Goal: Task Accomplishment & Management: Complete application form

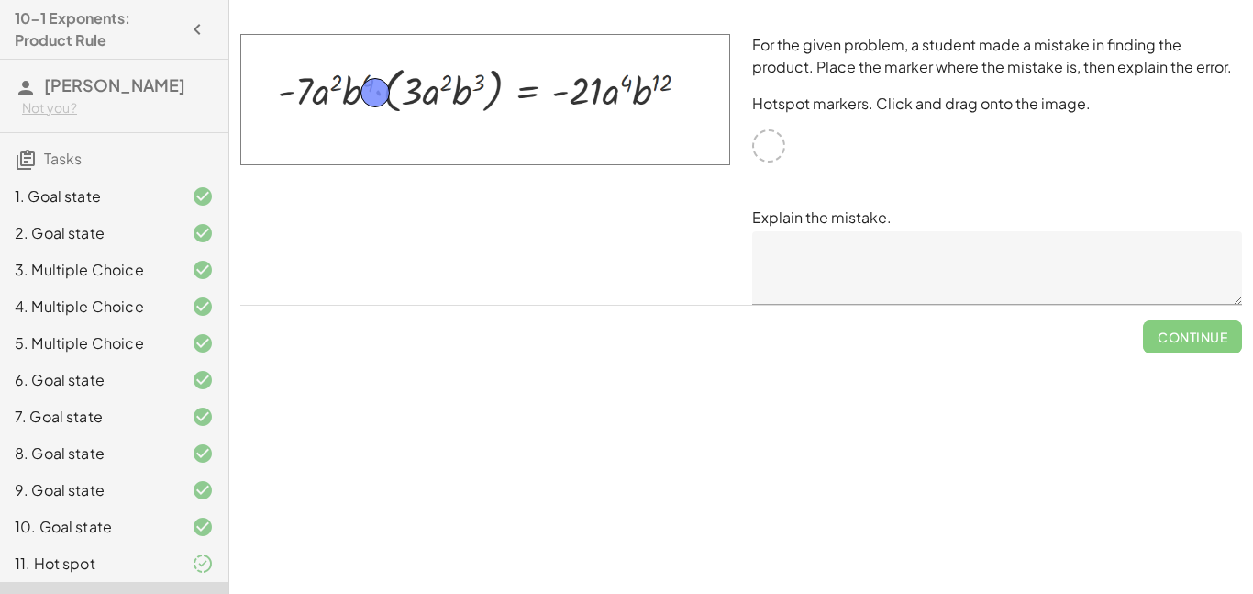
drag, startPoint x: 773, startPoint y: 148, endPoint x: 383, endPoint y: 97, distance: 394.0
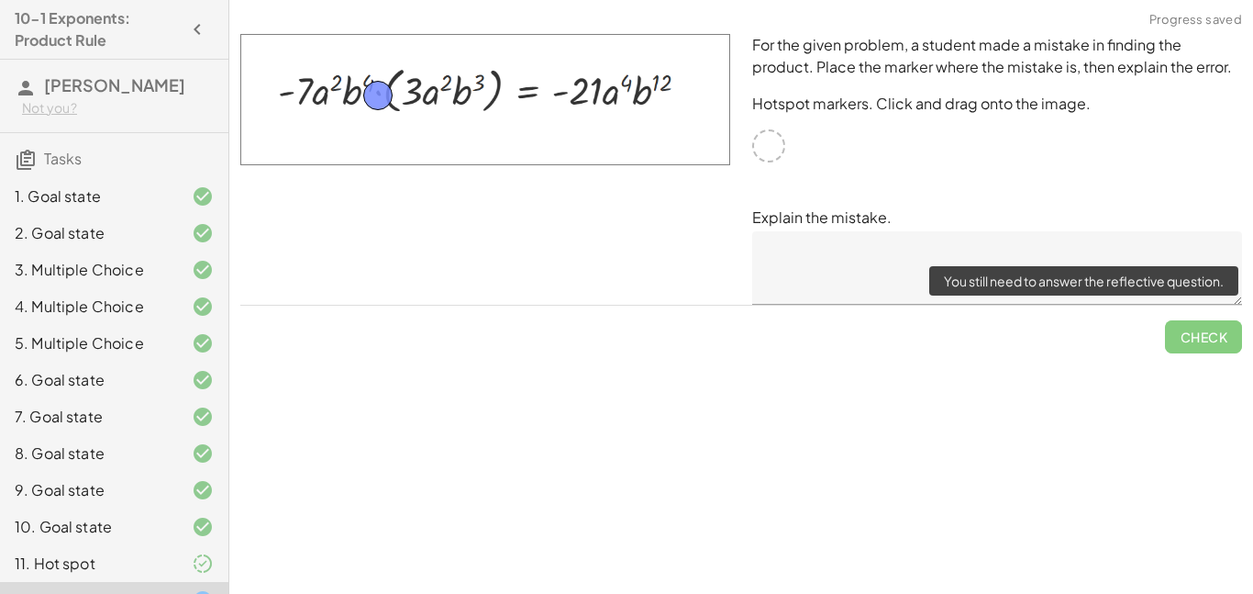
click at [1187, 337] on span "Check" at bounding box center [1203, 329] width 77 height 48
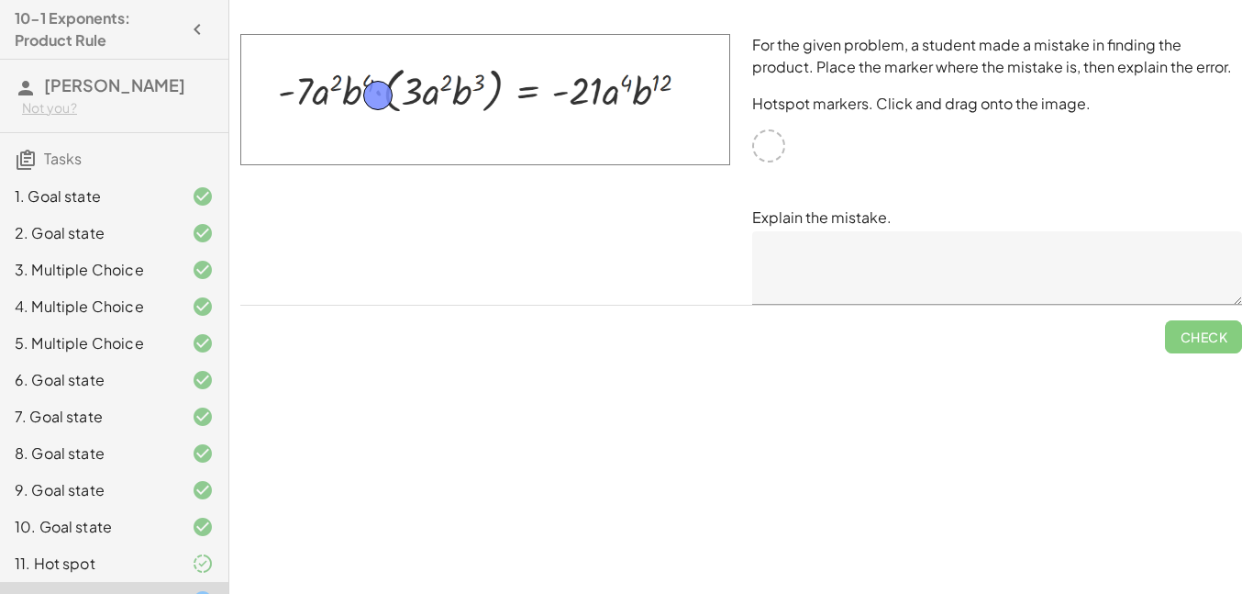
click at [810, 253] on textarea at bounding box center [997, 267] width 490 height 73
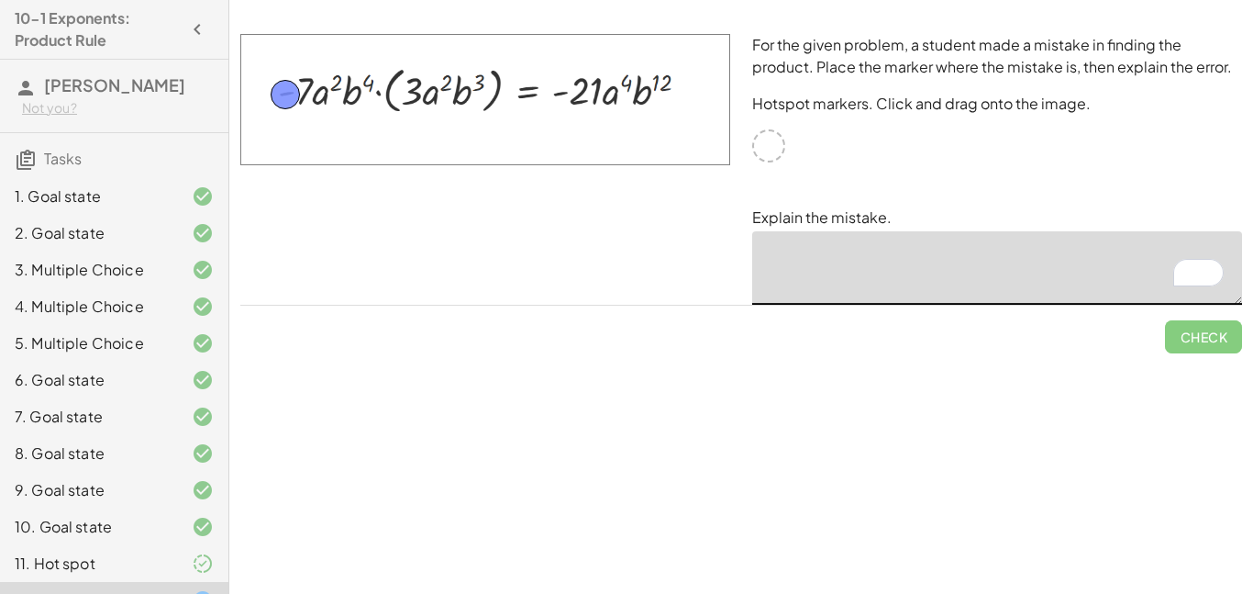
drag, startPoint x: 388, startPoint y: 89, endPoint x: 296, endPoint y: 89, distance: 91.7
type textarea "*"
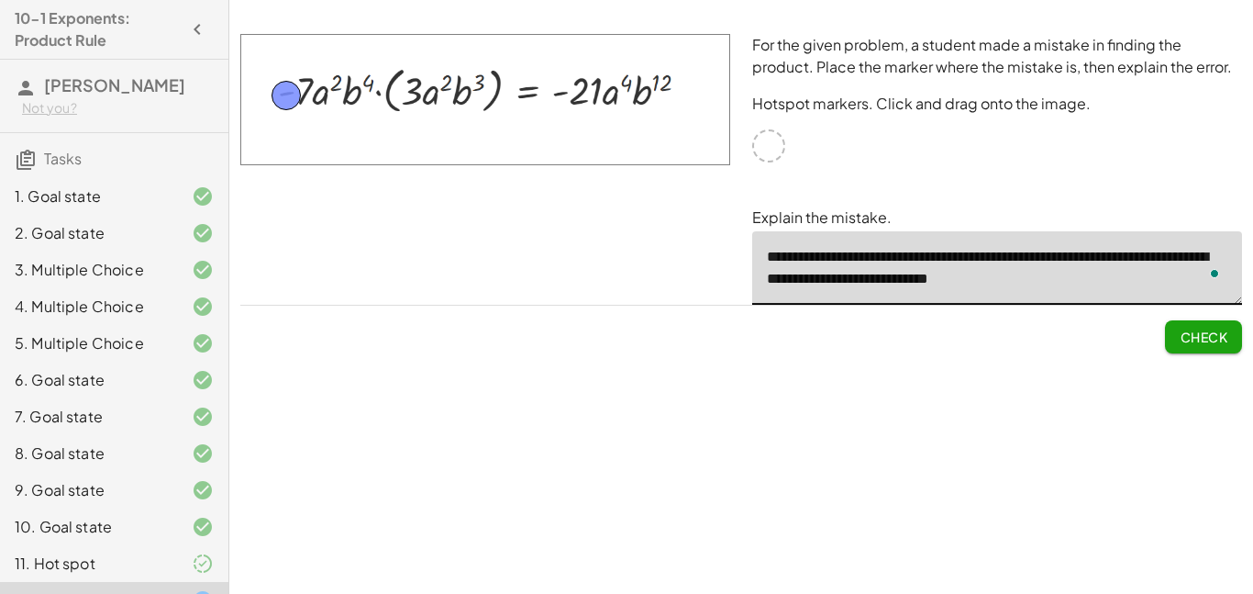
click at [1043, 255] on textarea "**********" at bounding box center [997, 267] width 490 height 73
click at [1119, 284] on textarea "**********" at bounding box center [997, 267] width 490 height 73
type textarea "**********"
click at [1198, 337] on span "Check" at bounding box center [1204, 336] width 48 height 17
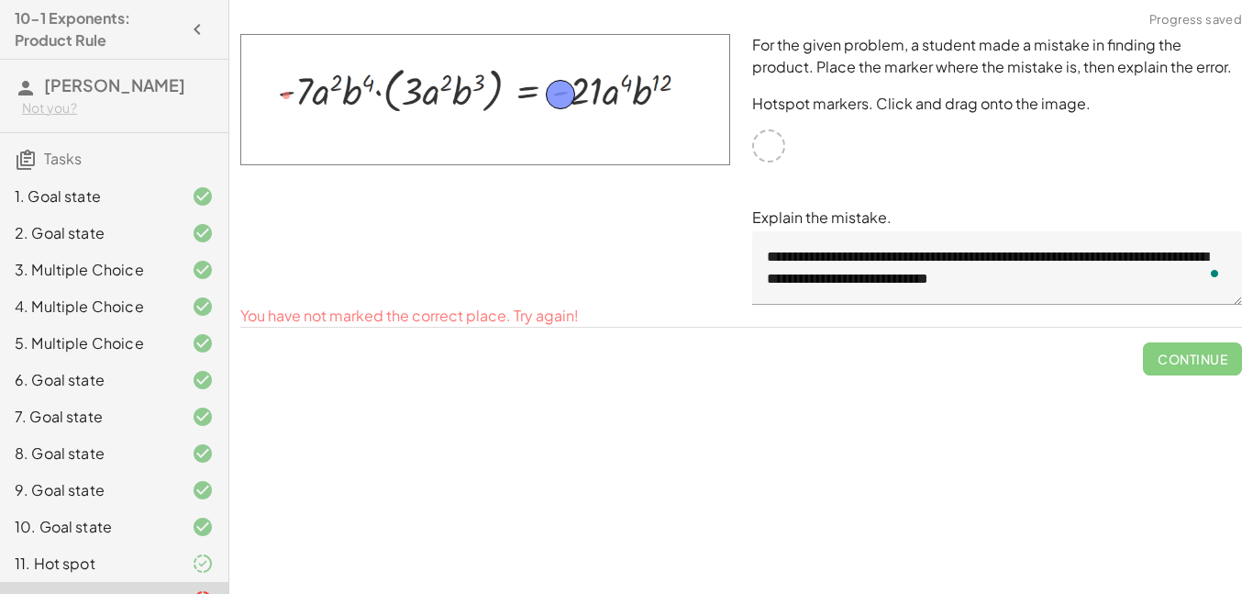
drag, startPoint x: 294, startPoint y: 90, endPoint x: 568, endPoint y: 89, distance: 273.4
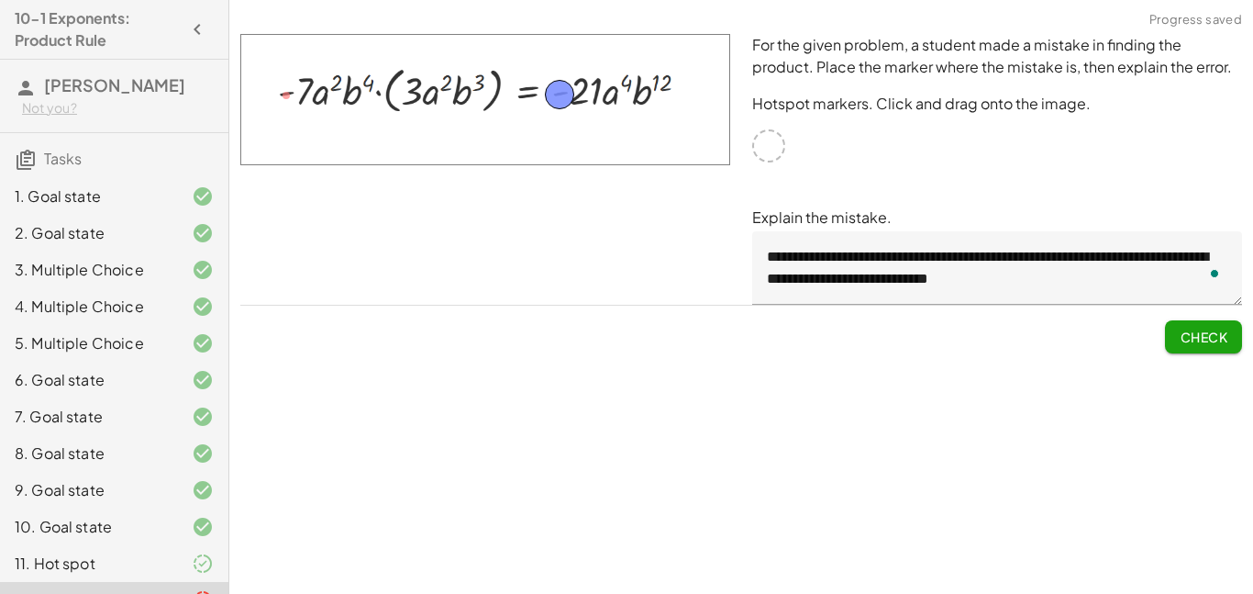
click at [1220, 337] on span "Check" at bounding box center [1204, 336] width 48 height 17
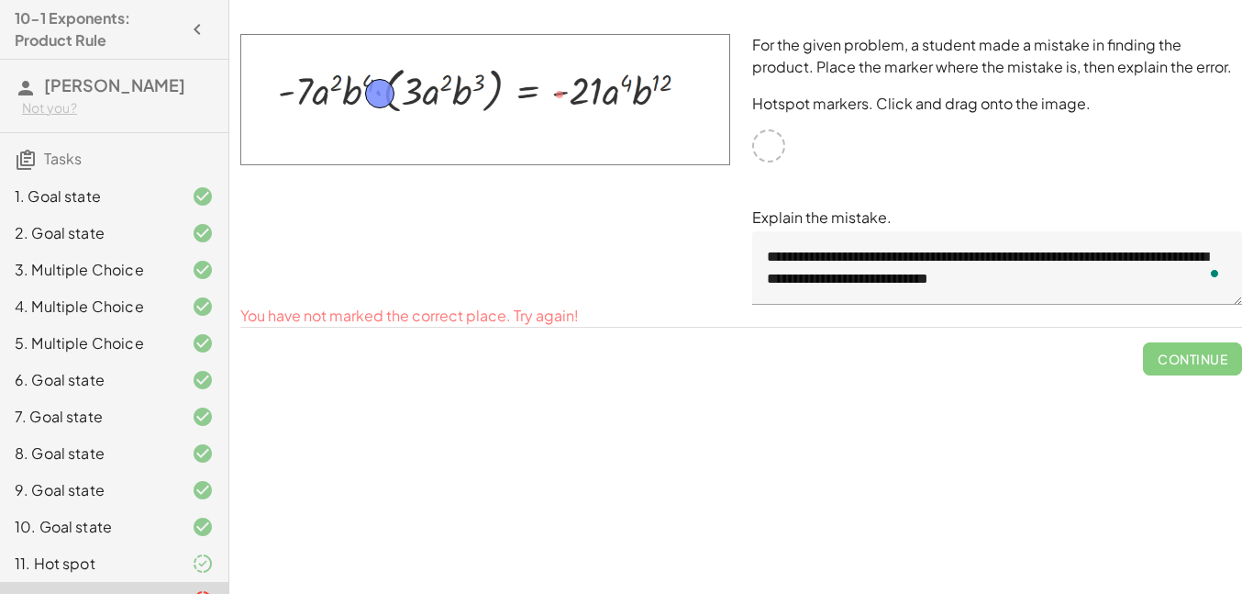
drag, startPoint x: 568, startPoint y: 91, endPoint x: 388, endPoint y: 90, distance: 179.8
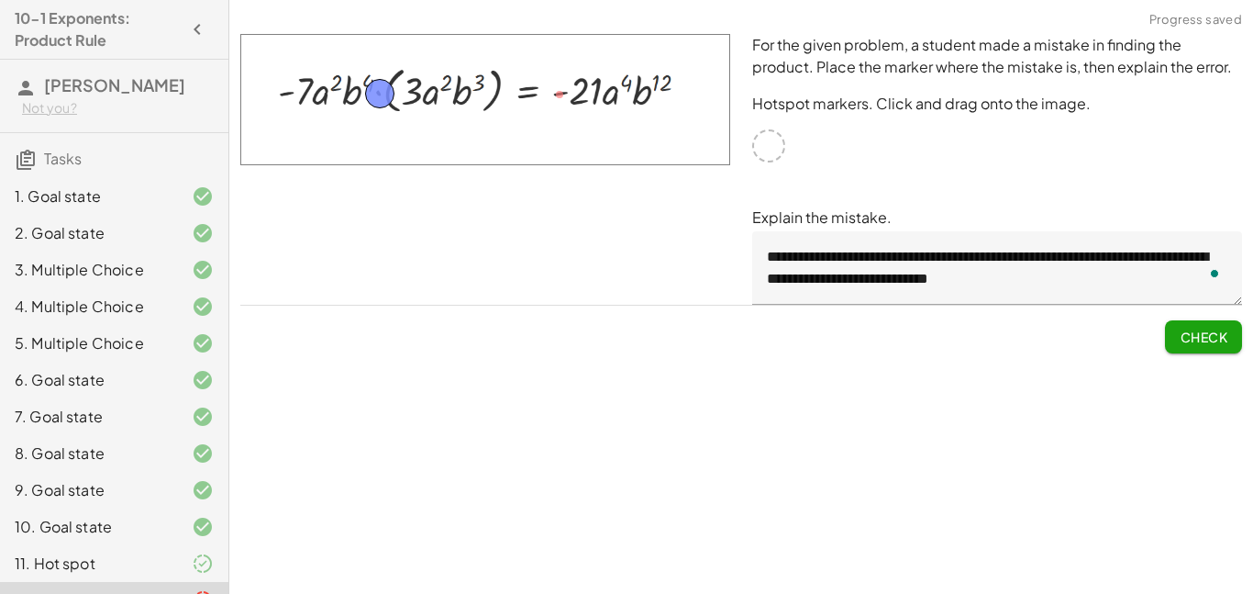
click at [1182, 342] on span "Check" at bounding box center [1204, 336] width 48 height 17
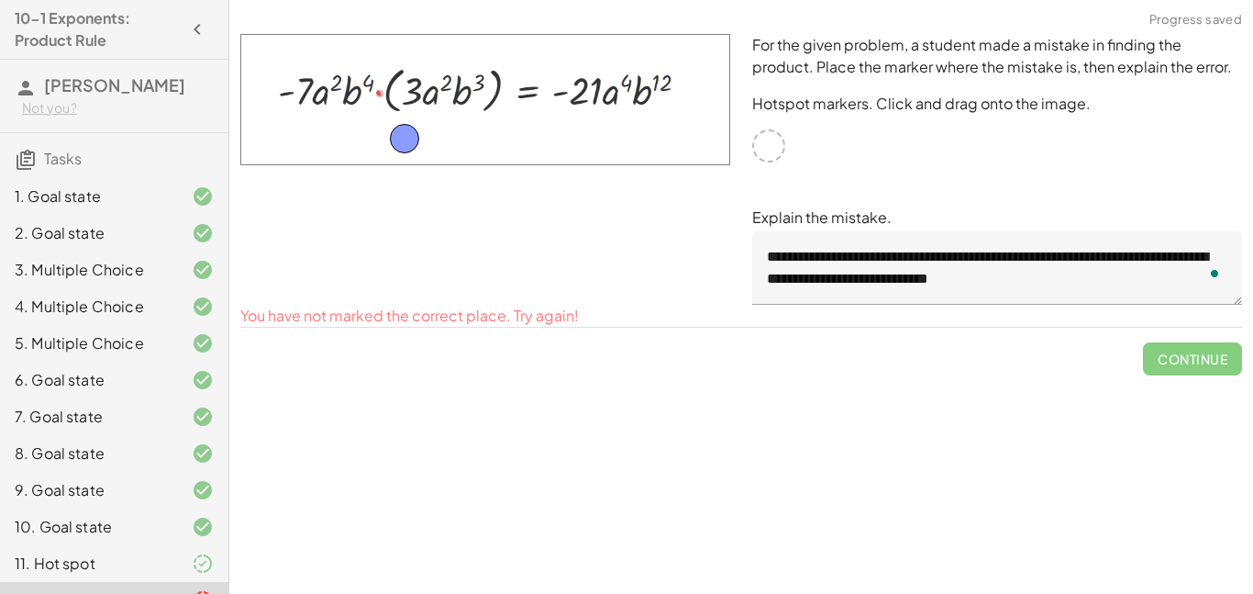
drag, startPoint x: 384, startPoint y: 93, endPoint x: 407, endPoint y: 137, distance: 49.6
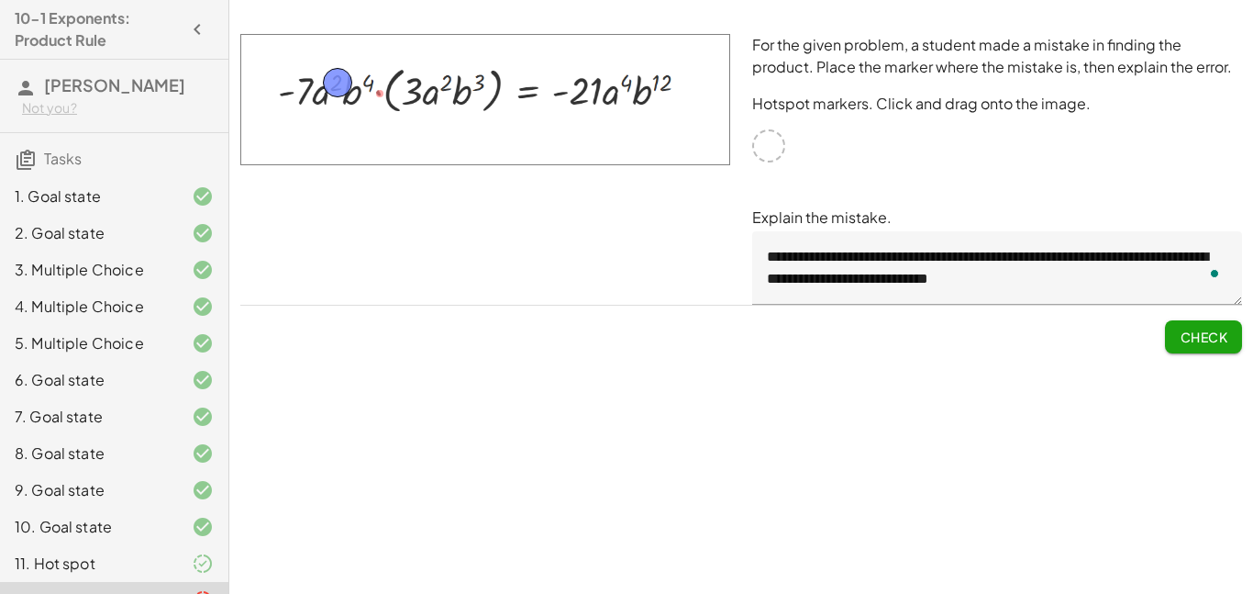
drag, startPoint x: 407, startPoint y: 137, endPoint x: 341, endPoint y: 83, distance: 85.4
click at [1191, 337] on span "Check" at bounding box center [1204, 336] width 48 height 17
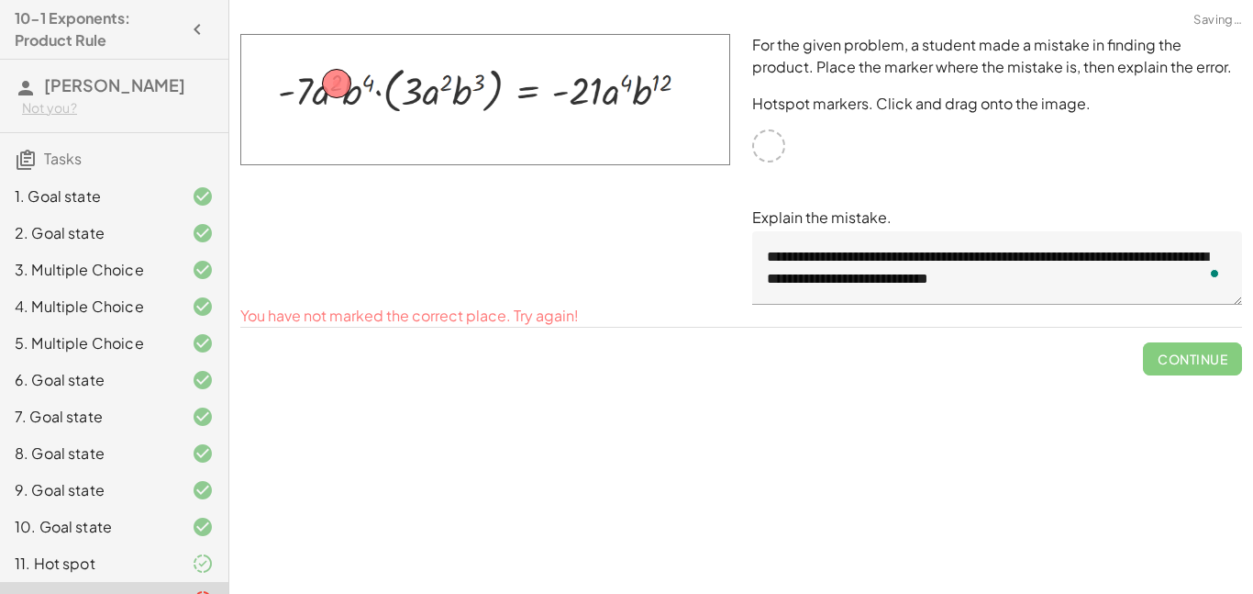
drag, startPoint x: 352, startPoint y: 82, endPoint x: 369, endPoint y: 78, distance: 16.9
click at [369, 78] on img at bounding box center [485, 99] width 490 height 131
drag, startPoint x: 337, startPoint y: 85, endPoint x: 297, endPoint y: 94, distance: 40.5
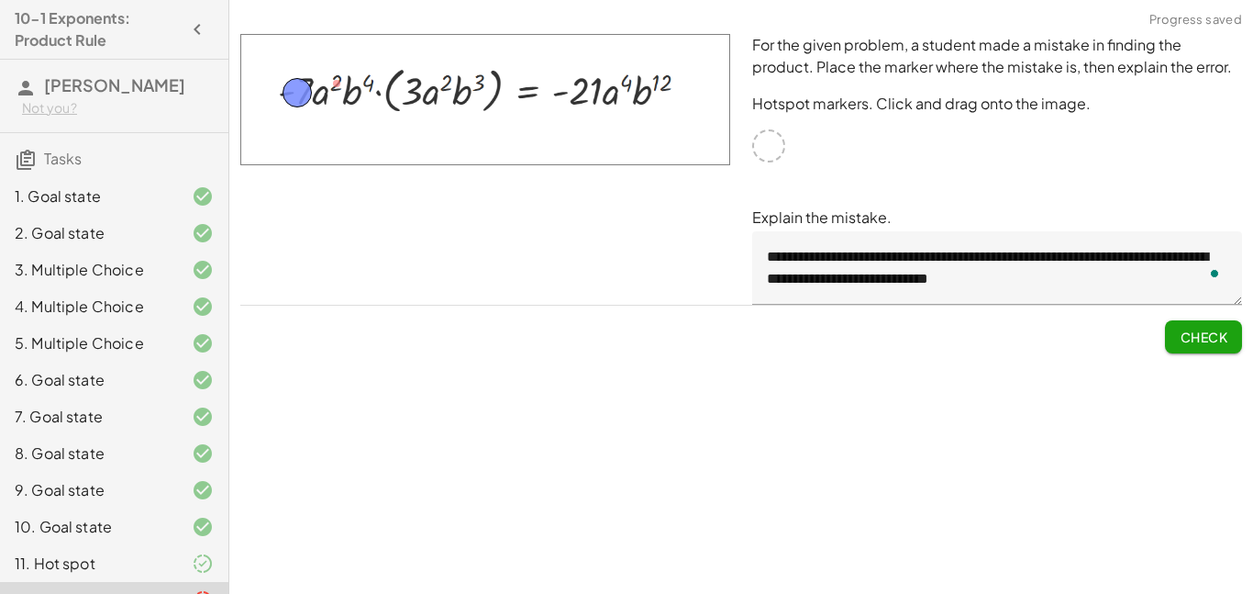
click at [1175, 338] on button "Check" at bounding box center [1203, 336] width 77 height 33
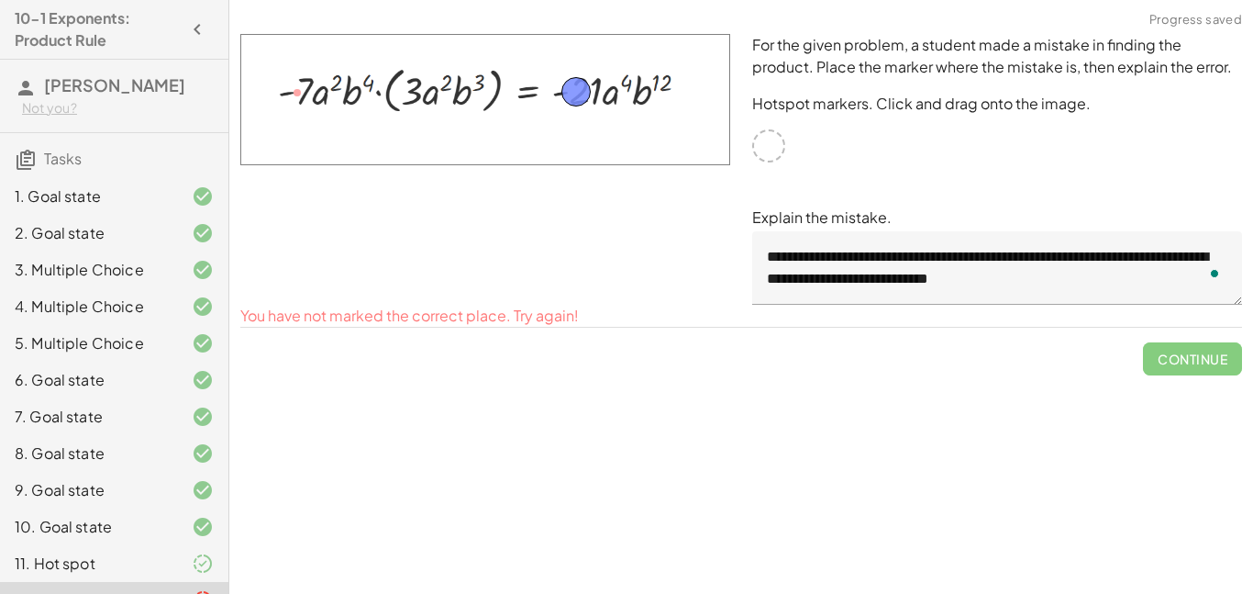
drag, startPoint x: 308, startPoint y: 88, endPoint x: 587, endPoint y: 86, distance: 278.9
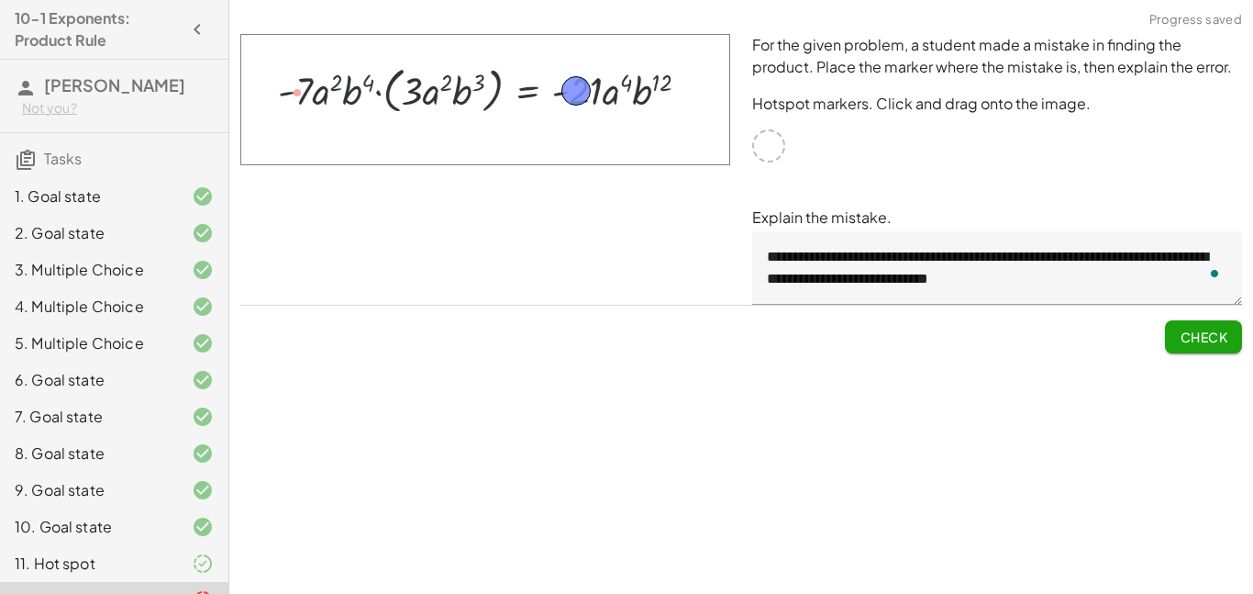
click at [1199, 340] on span "Check" at bounding box center [1204, 336] width 48 height 17
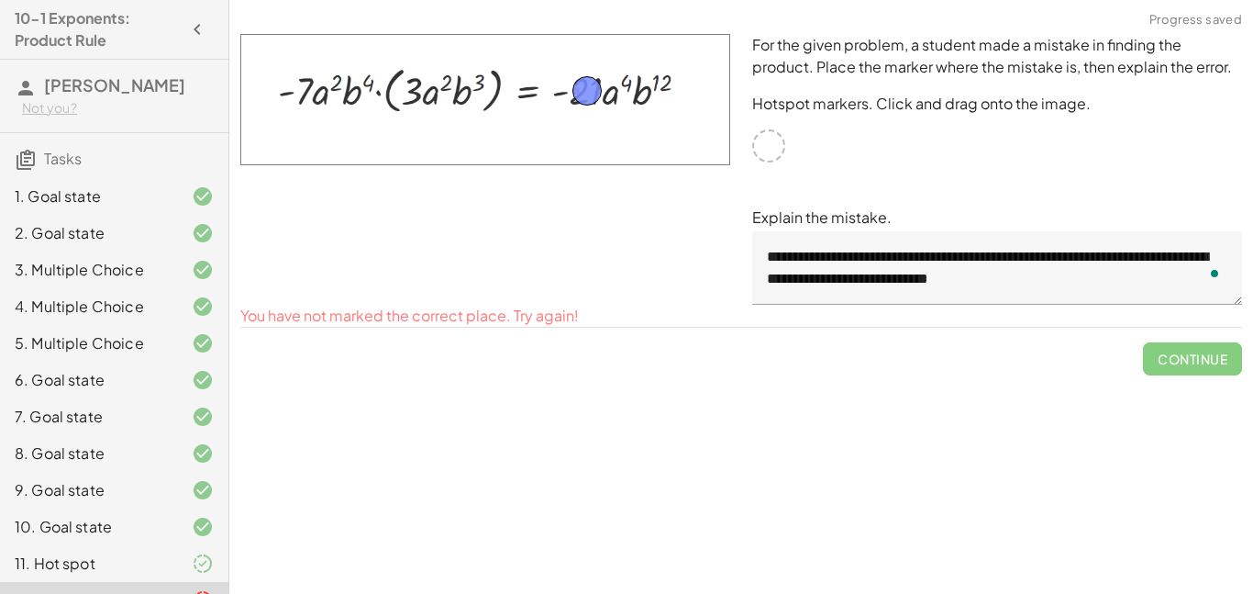
drag, startPoint x: 583, startPoint y: 89, endPoint x: 593, endPoint y: 89, distance: 10.1
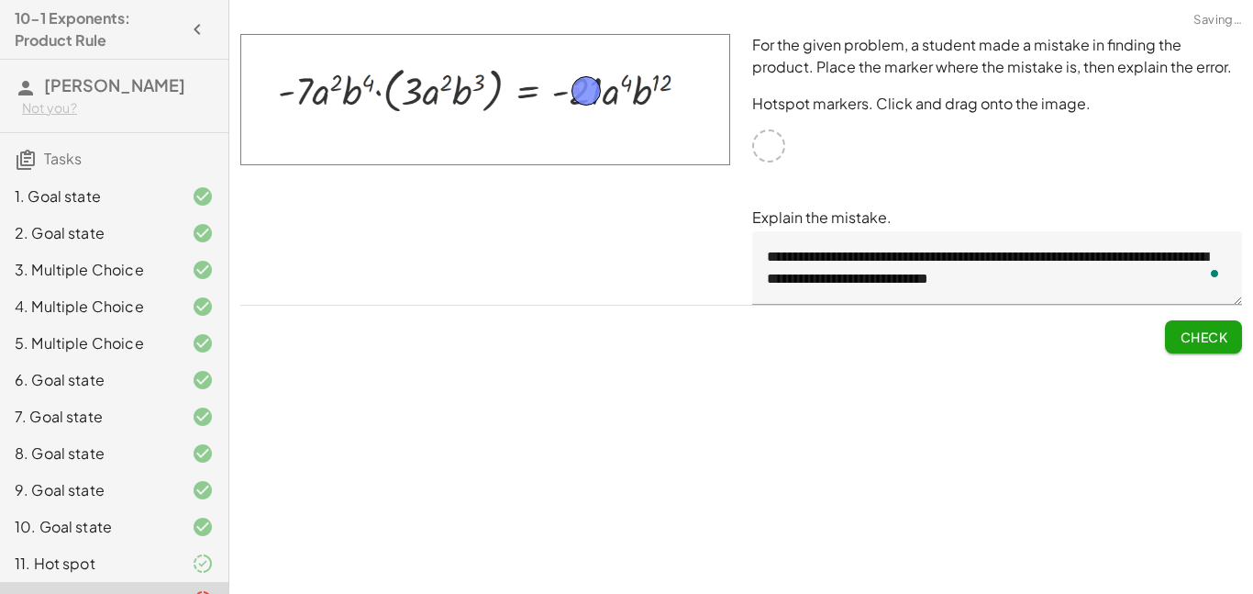
click at [1191, 335] on span "Check" at bounding box center [1204, 336] width 48 height 17
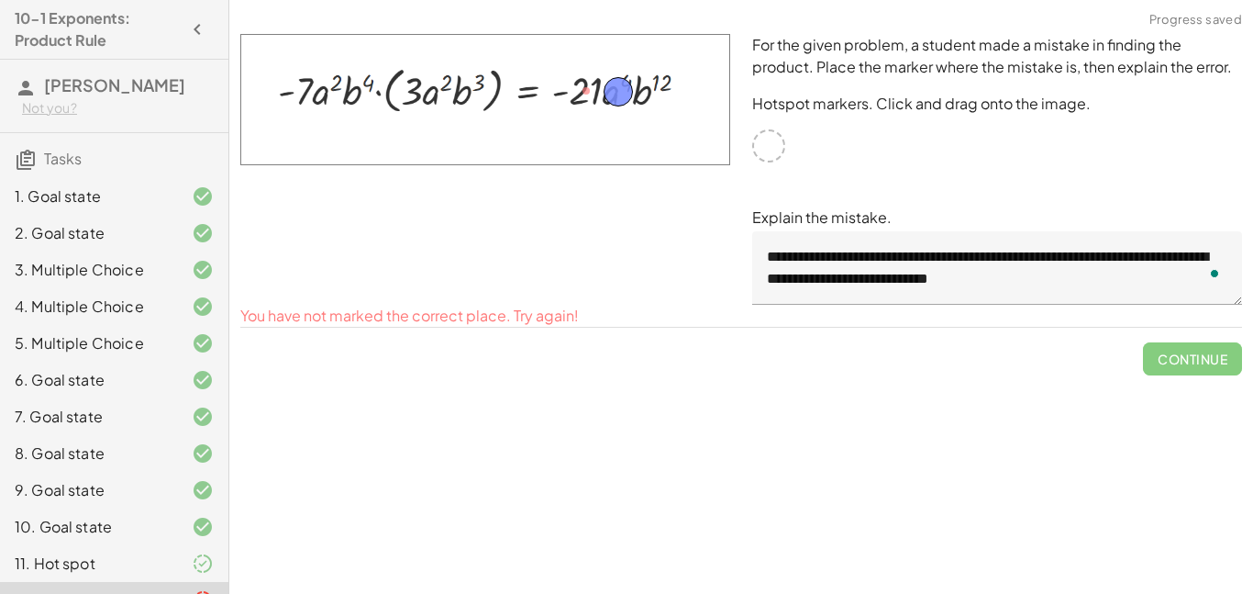
drag, startPoint x: 580, startPoint y: 89, endPoint x: 612, endPoint y: 90, distance: 32.1
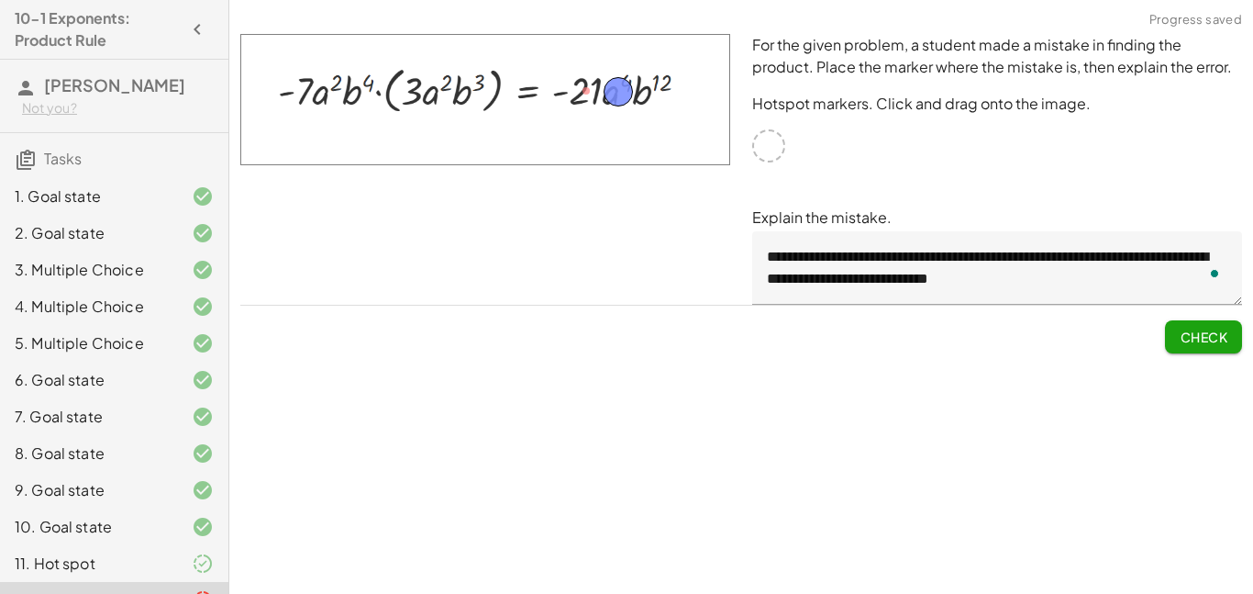
click at [1188, 346] on button "Check" at bounding box center [1203, 336] width 77 height 33
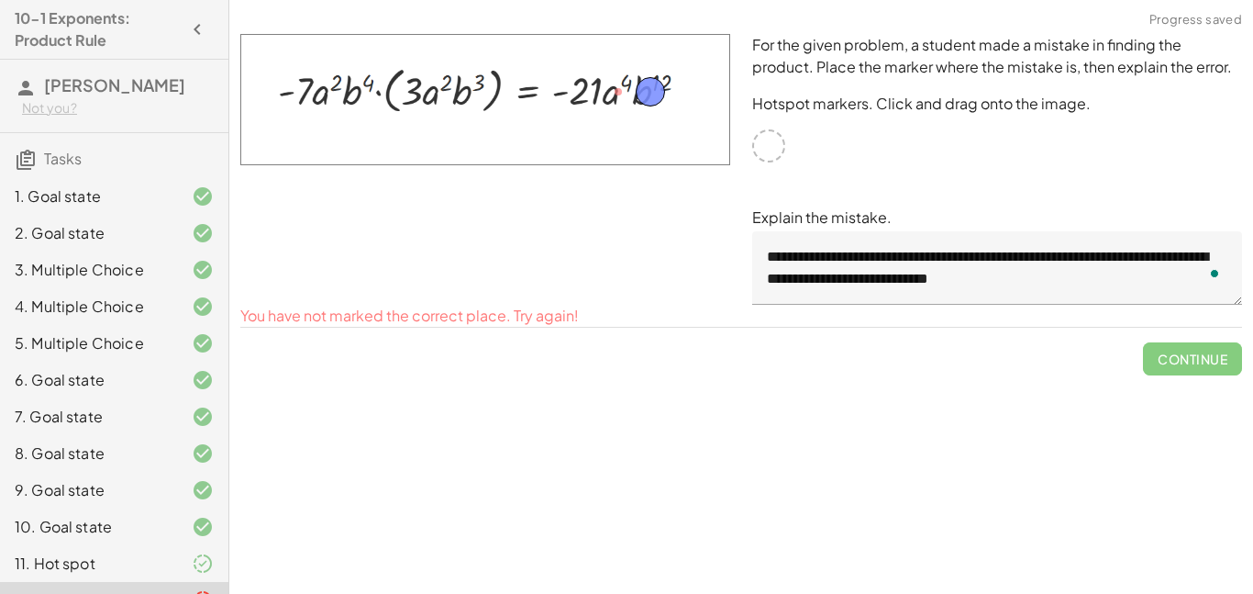
drag, startPoint x: 619, startPoint y: 97, endPoint x: 650, endPoint y: 95, distance: 31.2
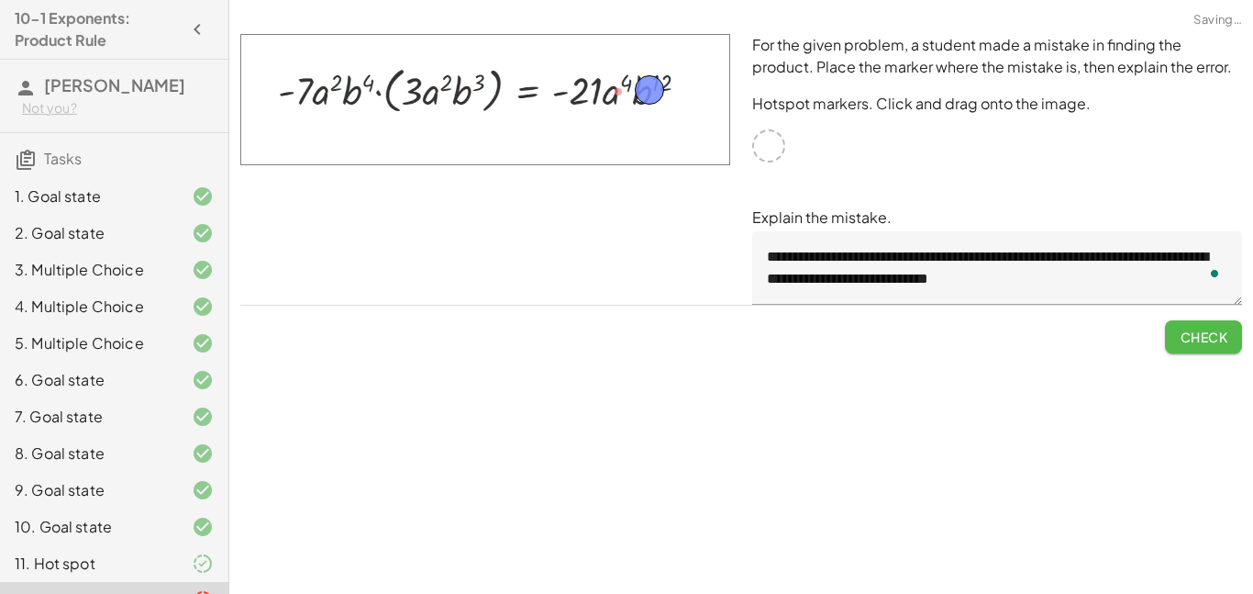
click at [1189, 338] on span "Check" at bounding box center [1204, 336] width 48 height 17
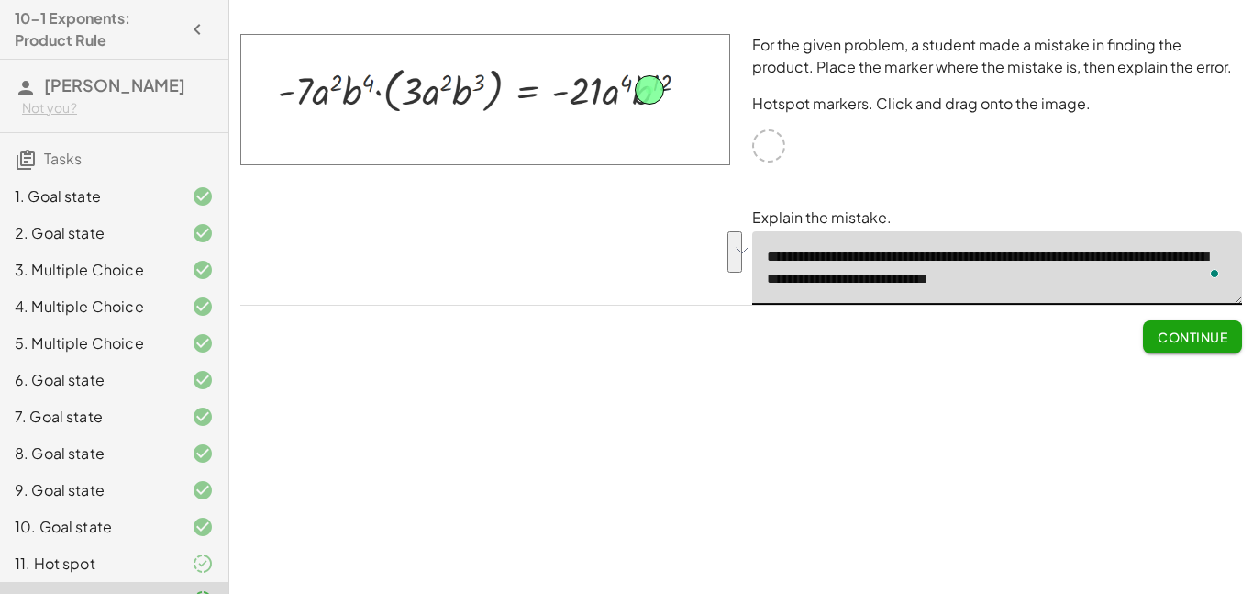
drag, startPoint x: 1062, startPoint y: 283, endPoint x: 762, endPoint y: 238, distance: 303.5
click at [748, 252] on div "10-1 Exponents: Product Rule [PERSON_NAME] Not you? Tasks 1. Goal state 2. Goal…" at bounding box center [626, 297] width 1253 height 594
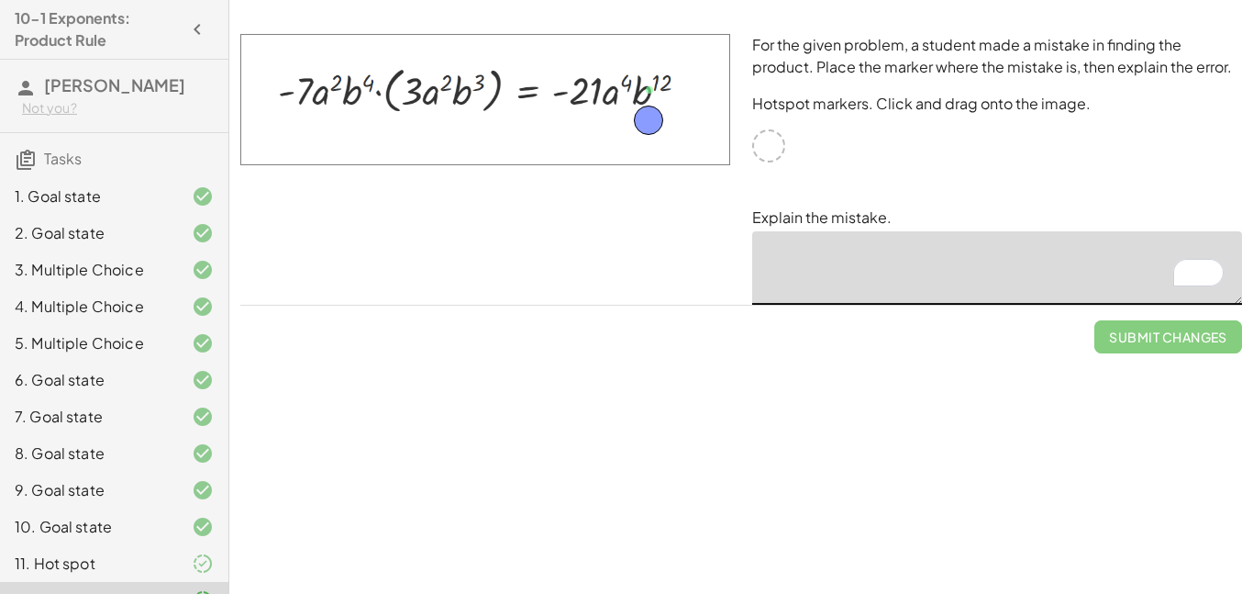
drag, startPoint x: 658, startPoint y: 89, endPoint x: 657, endPoint y: 118, distance: 29.4
drag, startPoint x: 657, startPoint y: 118, endPoint x: 659, endPoint y: 92, distance: 26.7
drag, startPoint x: 501, startPoint y: 87, endPoint x: 427, endPoint y: 86, distance: 74.3
click at [427, 86] on img at bounding box center [485, 99] width 490 height 131
click at [366, 93] on img at bounding box center [485, 99] width 490 height 131
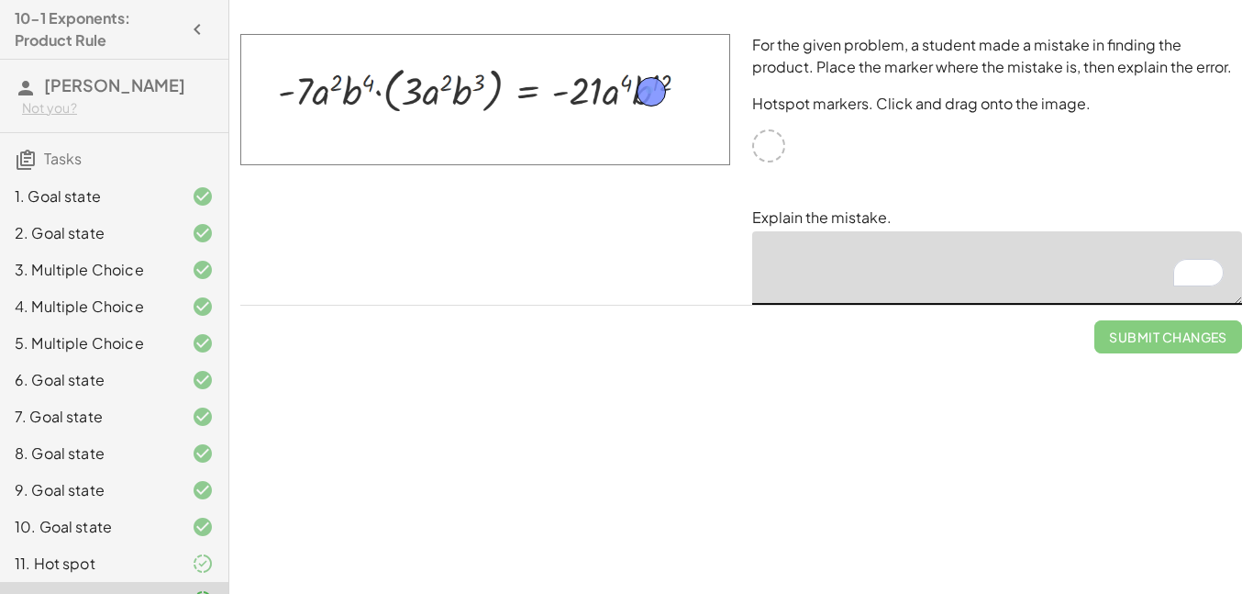
click at [366, 93] on img at bounding box center [485, 99] width 490 height 131
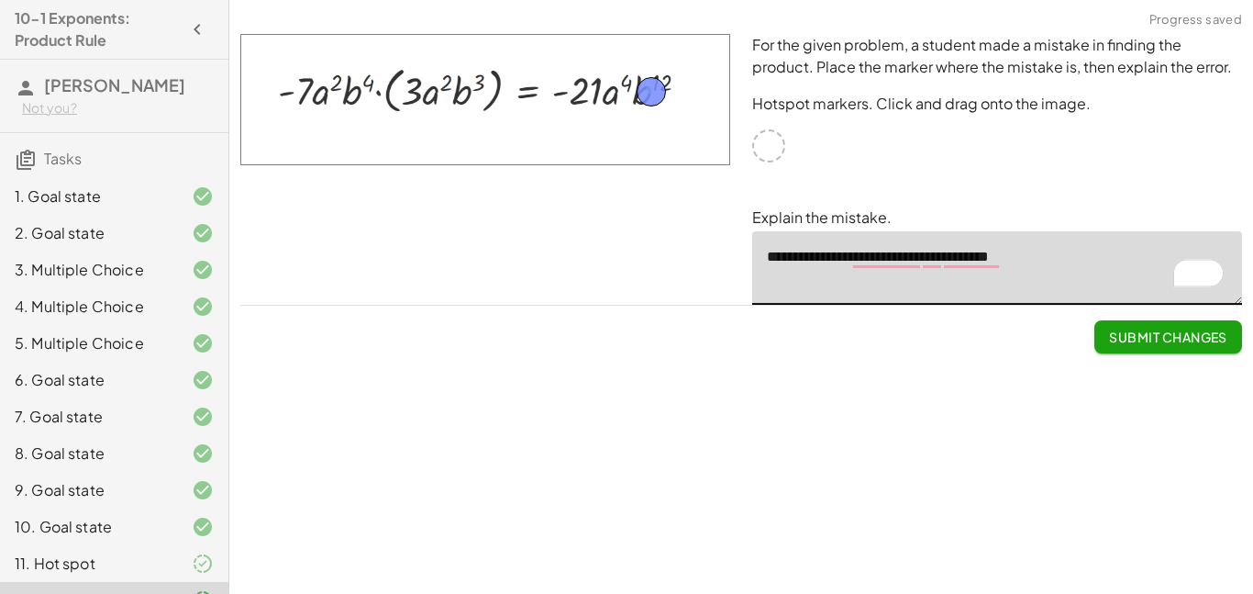
click at [1010, 261] on textarea "**********" at bounding box center [997, 267] width 490 height 73
click at [1060, 258] on textarea "**********" at bounding box center [997, 267] width 490 height 73
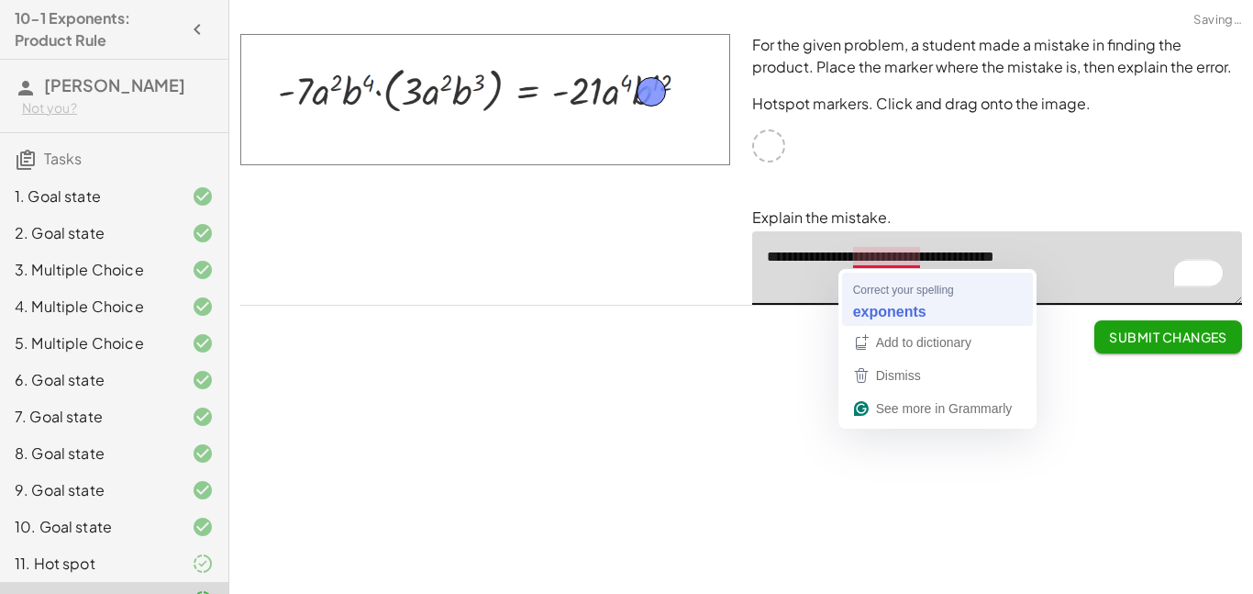
click at [901, 297] on textarea "**********" at bounding box center [997, 267] width 490 height 73
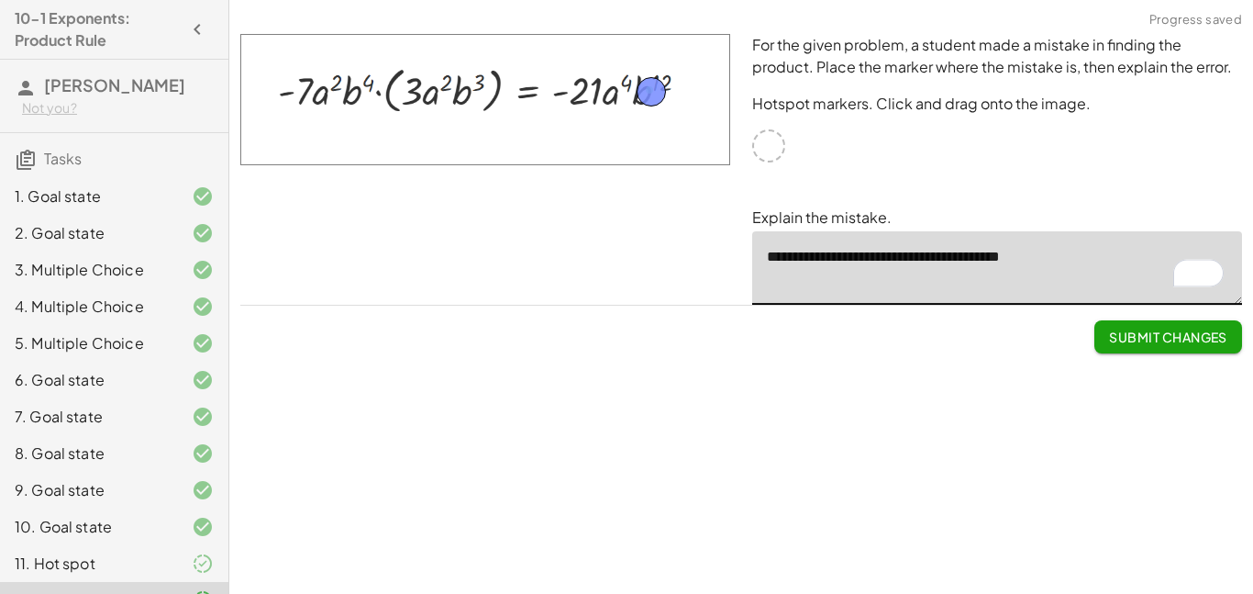
click at [1070, 258] on textarea "**********" at bounding box center [997, 267] width 490 height 73
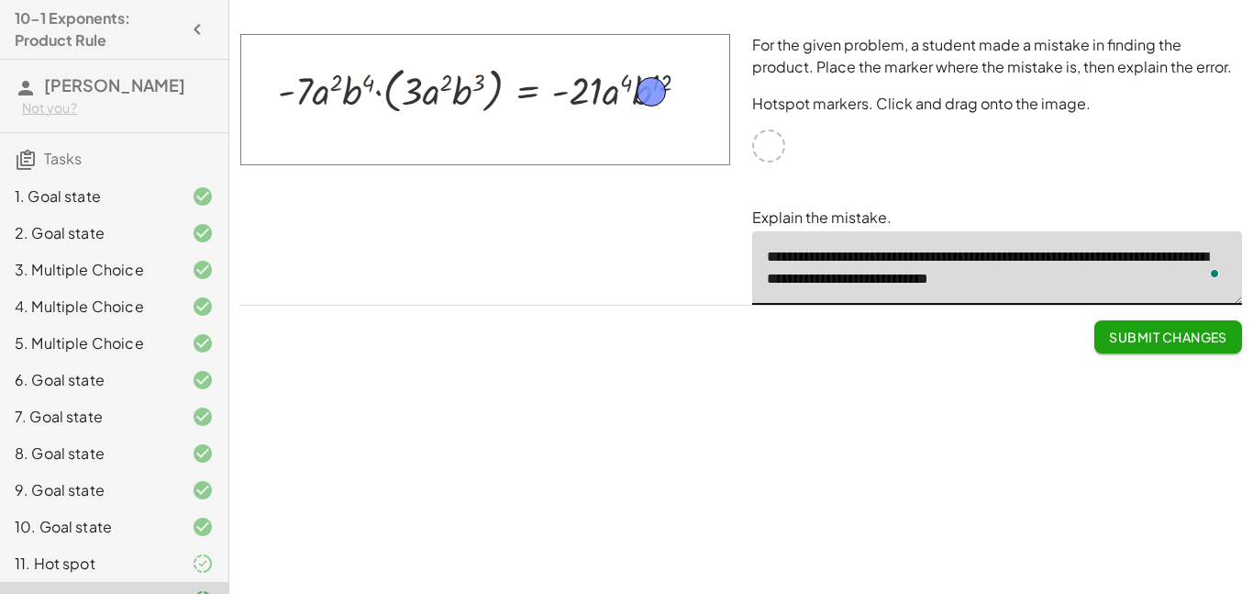
type textarea "**********"
click at [1134, 336] on span "Submit Changes" at bounding box center [1168, 336] width 118 height 17
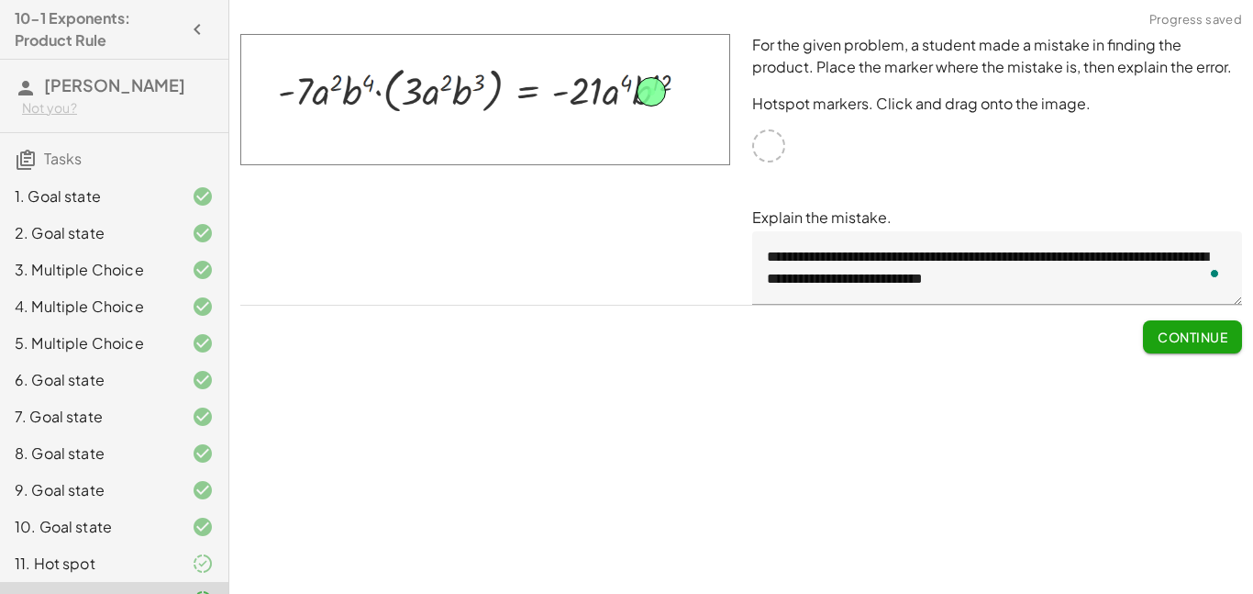
click at [1191, 336] on span "Continue" at bounding box center [1193, 336] width 70 height 17
